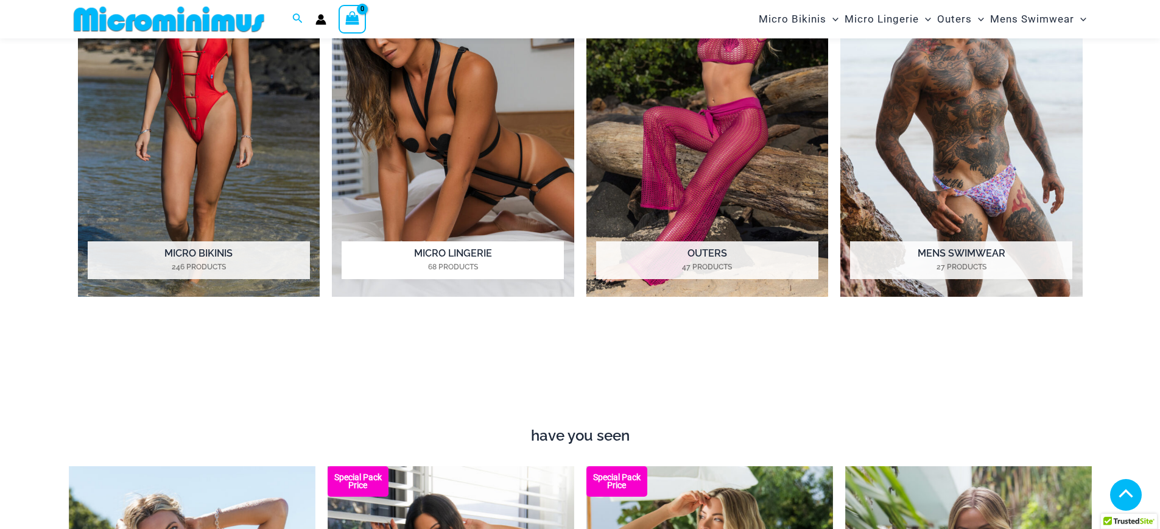
scroll to position [1398, 0]
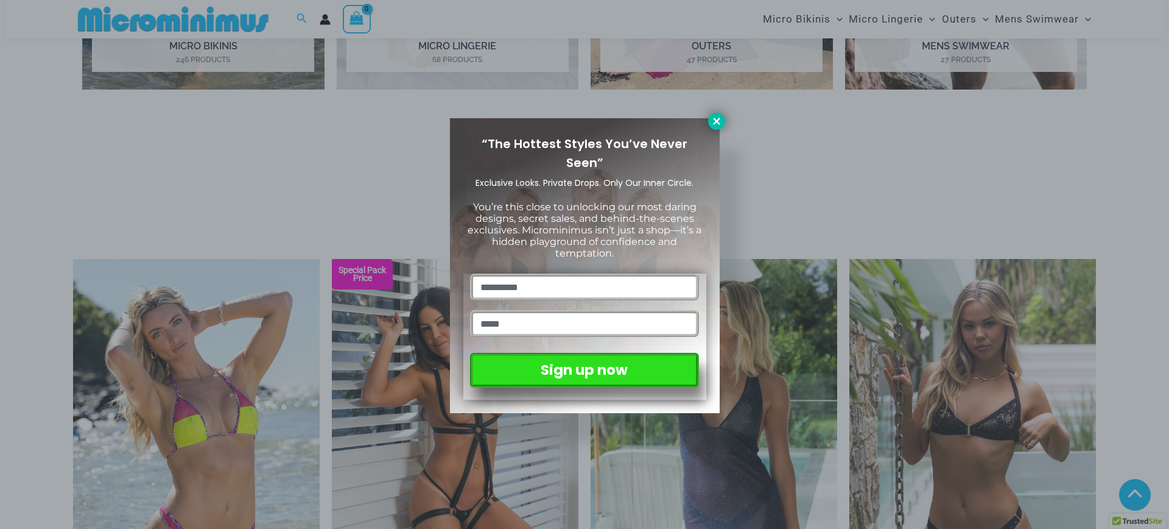
click at [718, 122] on icon at bounding box center [716, 121] width 7 height 7
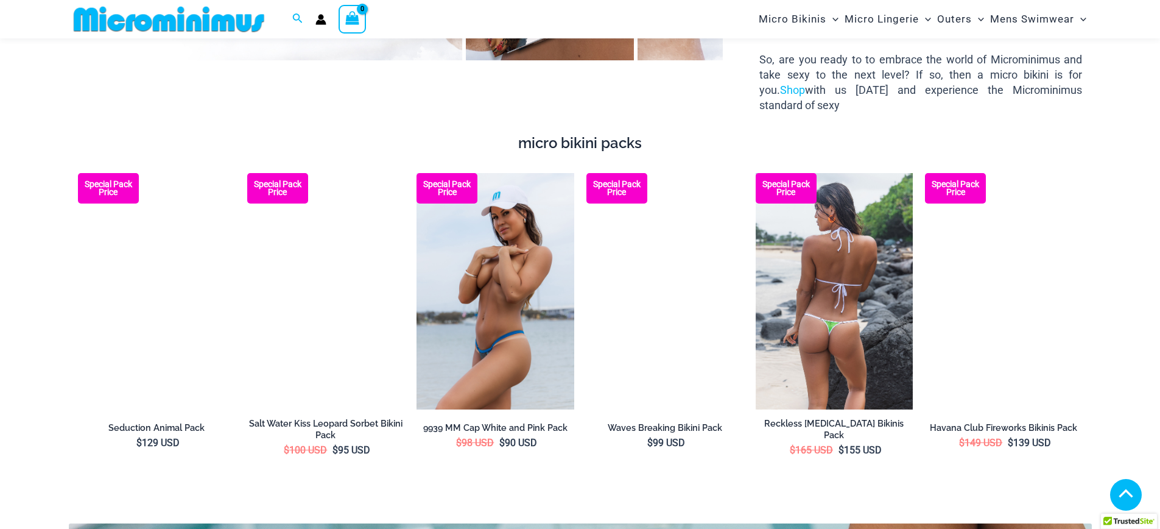
scroll to position [2253, 0]
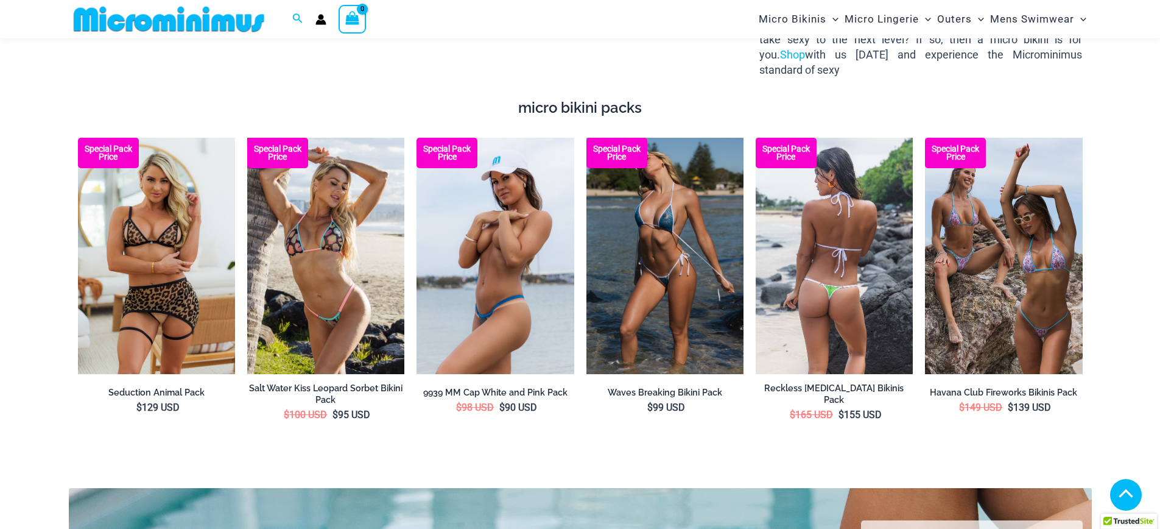
click at [849, 284] on img at bounding box center [834, 256] width 157 height 236
